Goal: Find specific page/section: Find specific page/section

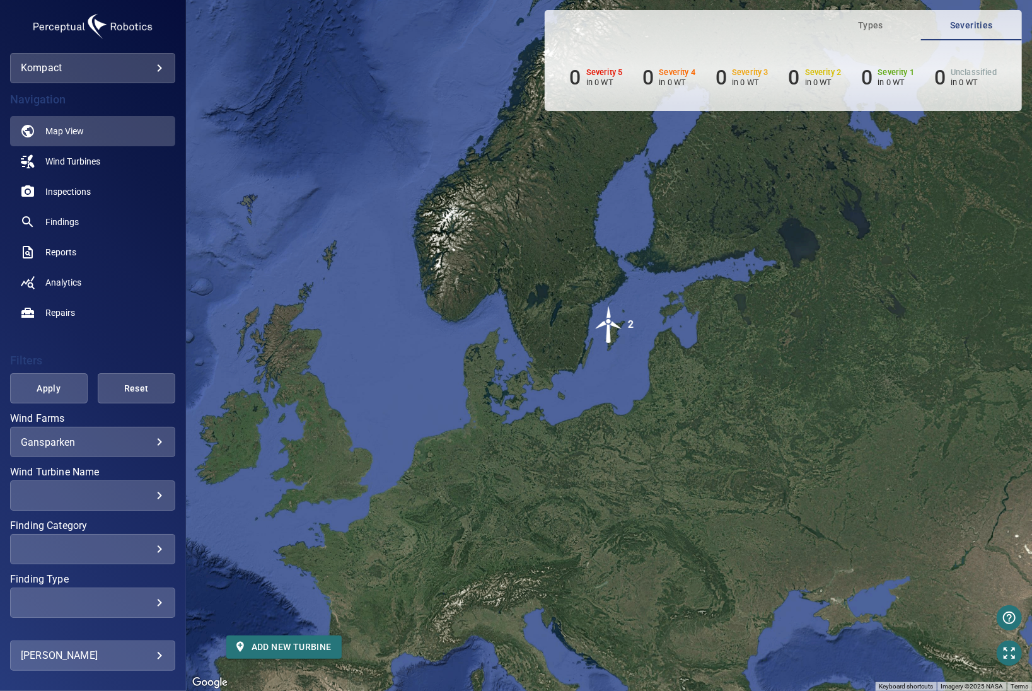
scroll to position [219, 0]
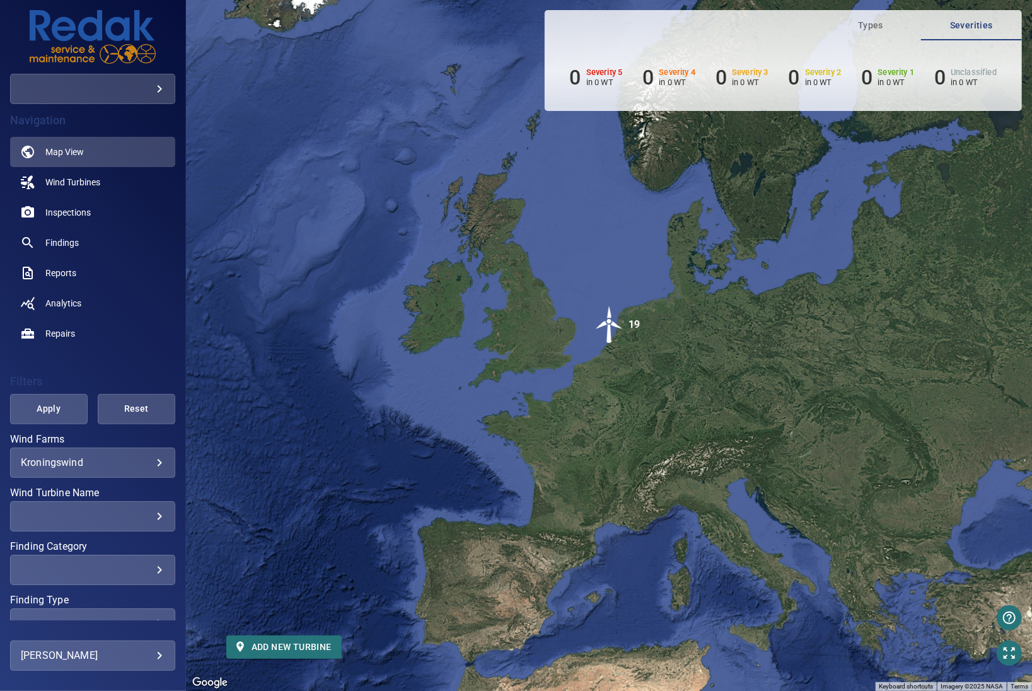
scroll to position [69, 0]
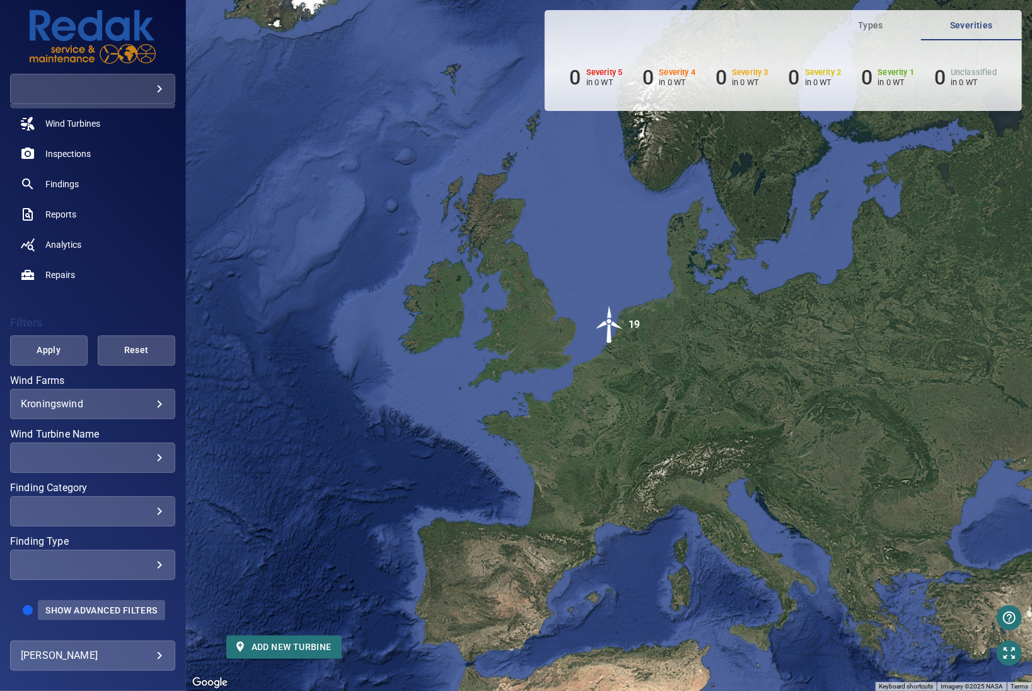
click at [88, 605] on span "Show Advanced Filters" at bounding box center [101, 610] width 112 height 10
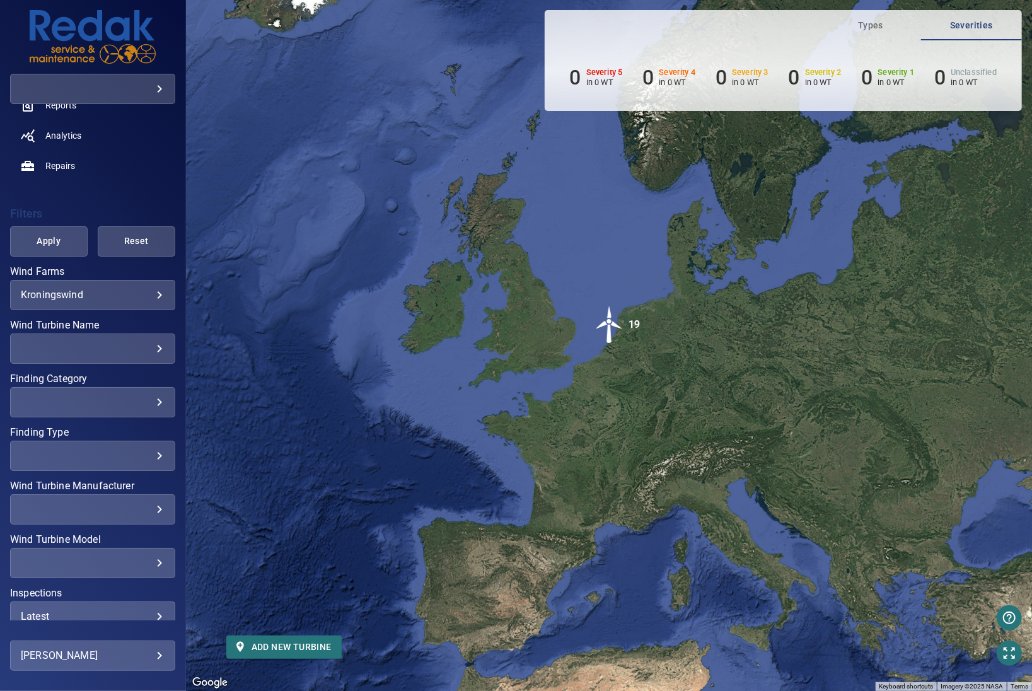
scroll to position [240, 0]
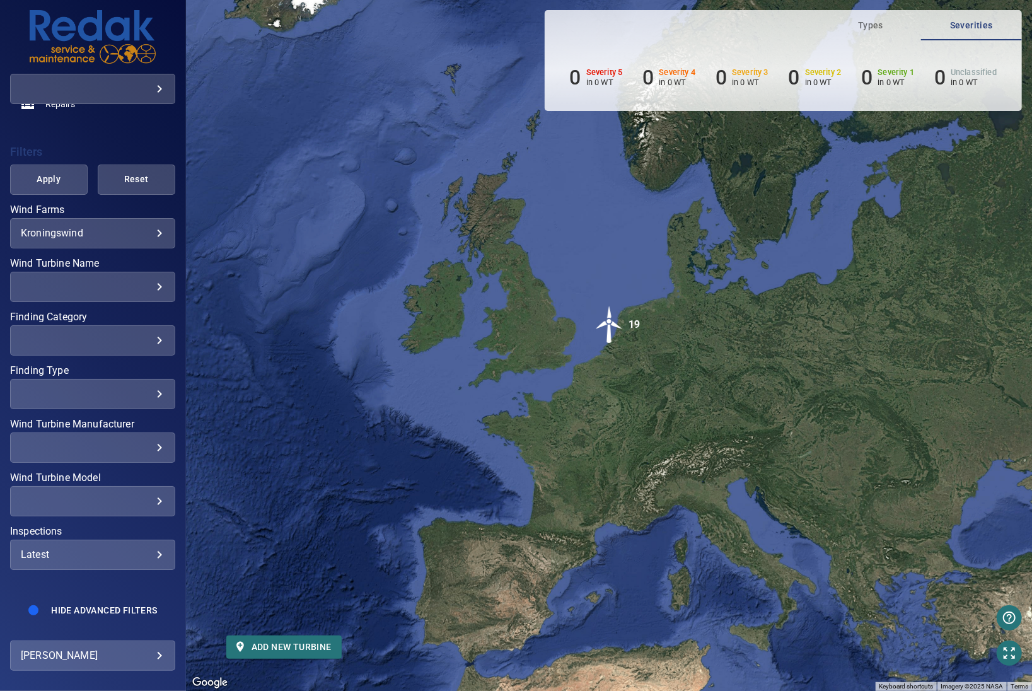
click at [127, 495] on div "​" at bounding box center [93, 501] width 144 height 12
click at [130, 500] on div "Wind Turbine Model" at bounding box center [516, 345] width 1032 height 691
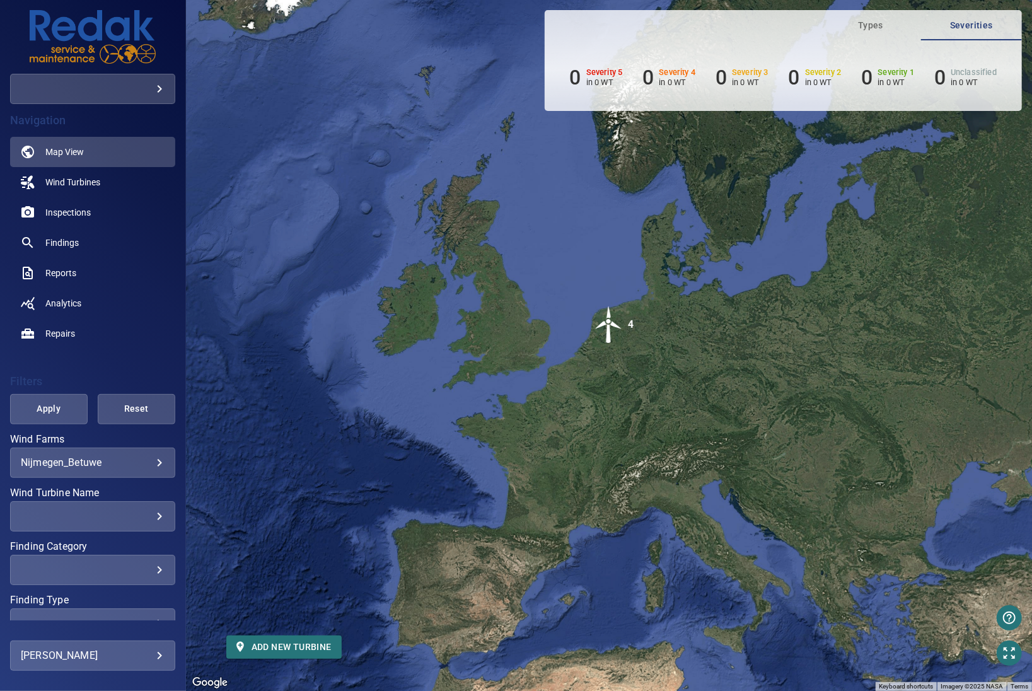
scroll to position [69, 0]
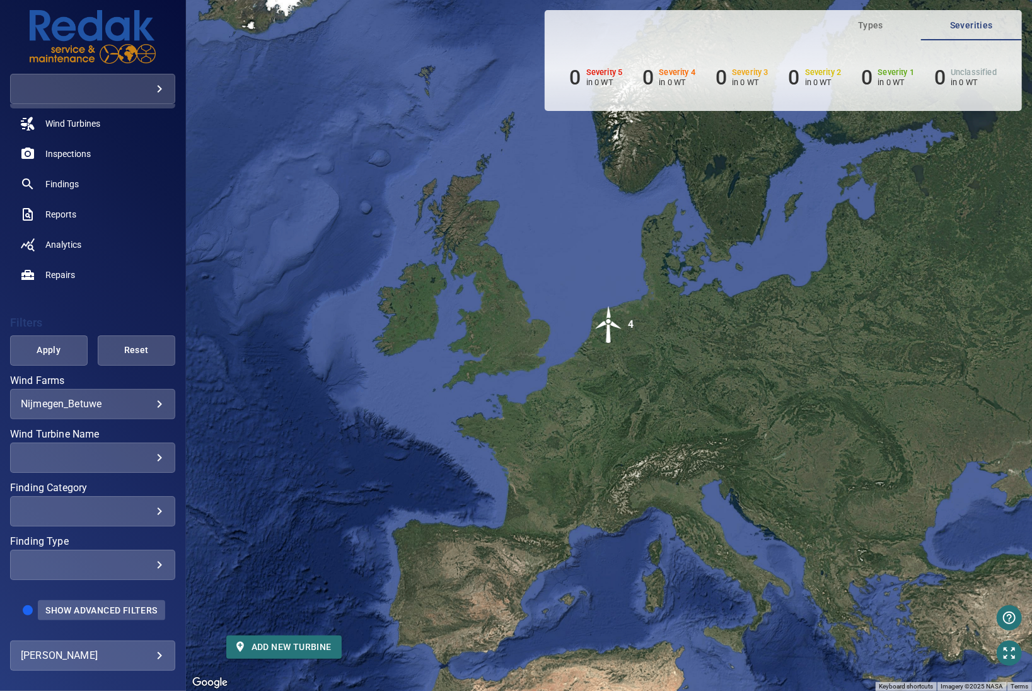
click at [84, 607] on span "Show Advanced Filters" at bounding box center [101, 610] width 112 height 10
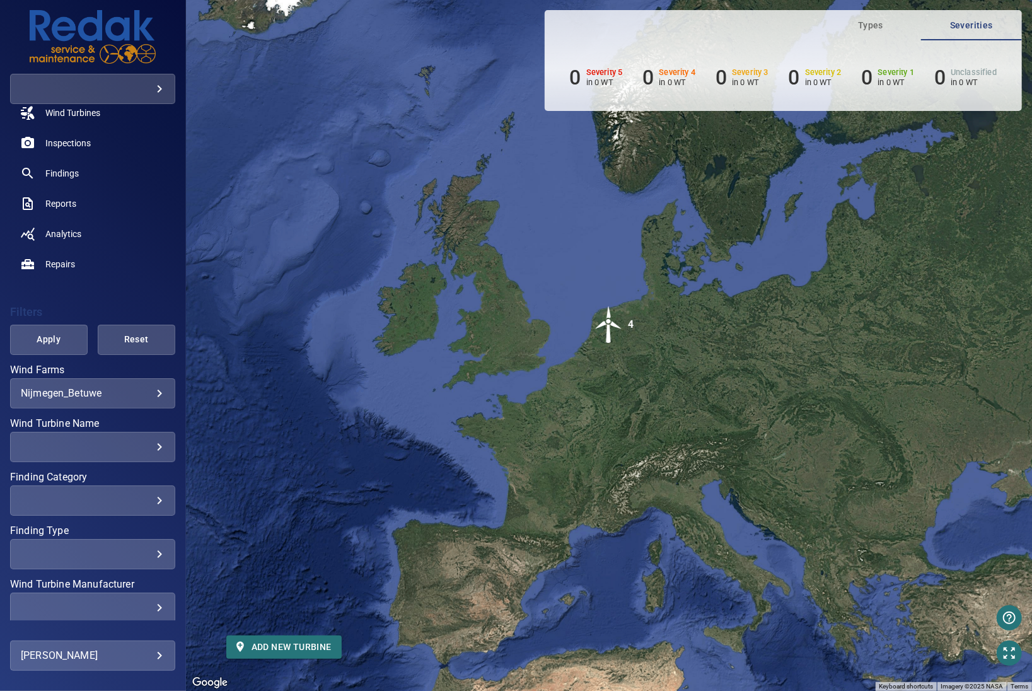
scroll to position [240, 0]
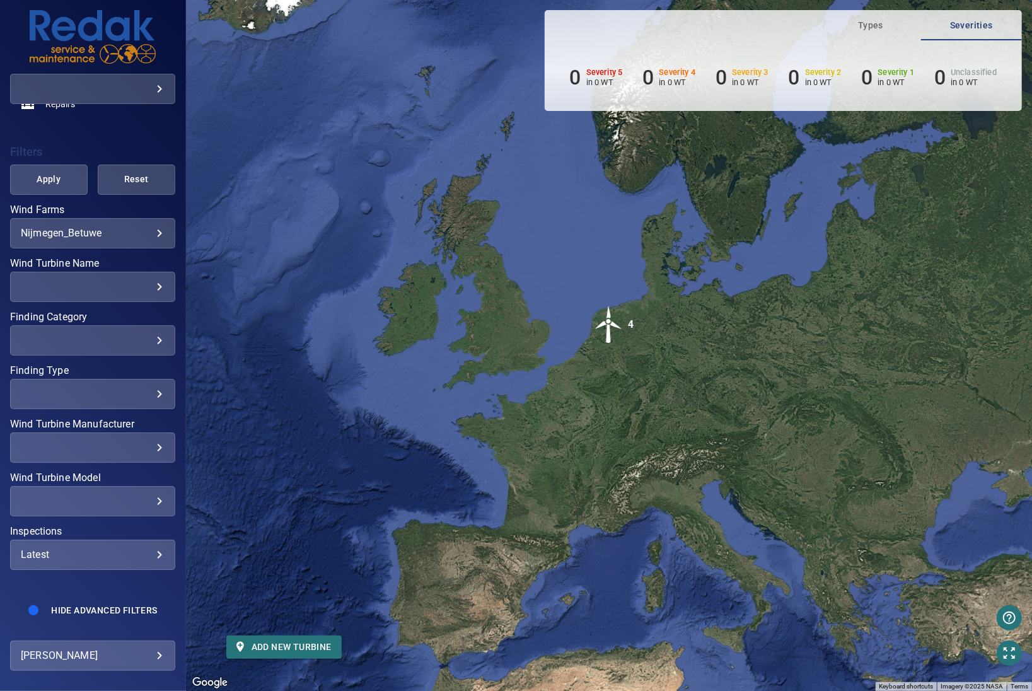
click at [120, 495] on div "​" at bounding box center [93, 501] width 144 height 12
click at [138, 93] on div "Wind Turbine Model" at bounding box center [516, 345] width 1032 height 691
click at [158, 93] on body "**********" at bounding box center [516, 345] width 1032 height 691
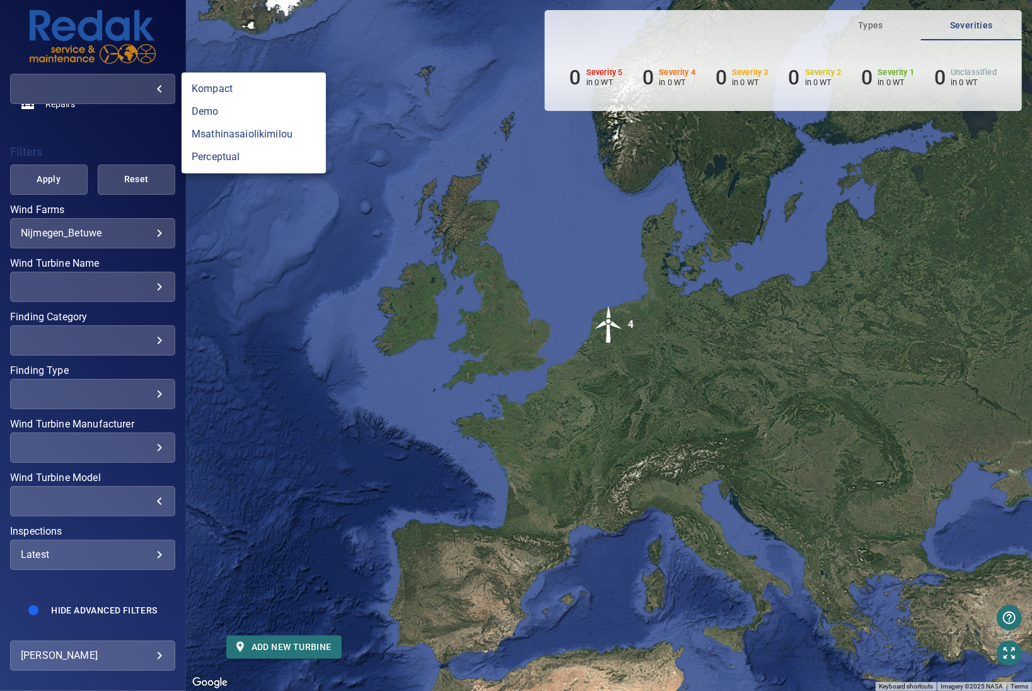
click at [151, 93] on div at bounding box center [516, 345] width 1032 height 691
